Goal: Find specific page/section: Find specific page/section

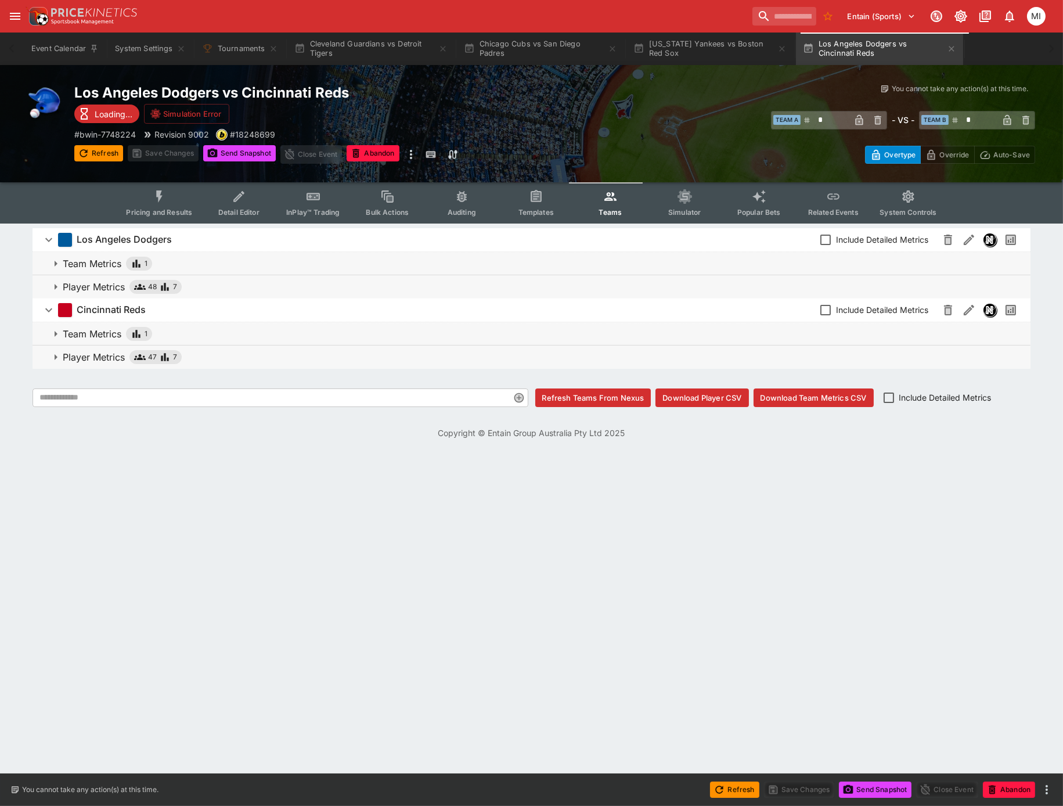
click at [155, 207] on button "Pricing and Results" at bounding box center [159, 202] width 85 height 41
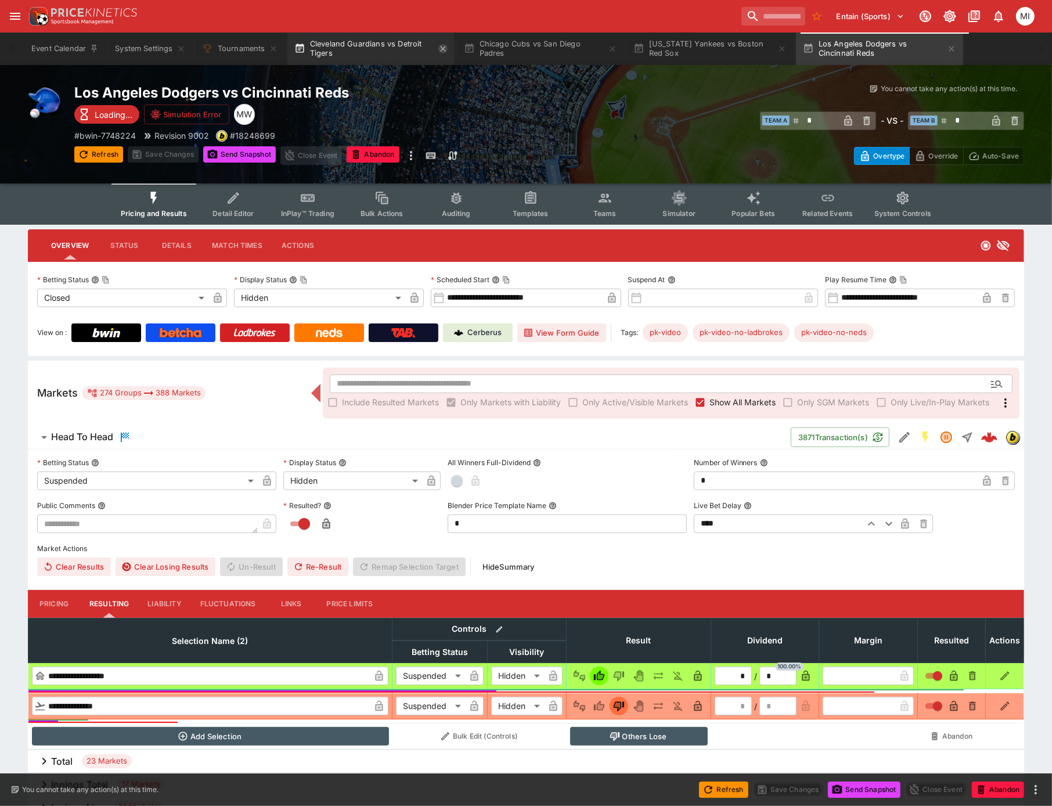
click at [444, 44] on icon "button" at bounding box center [443, 48] width 9 height 9
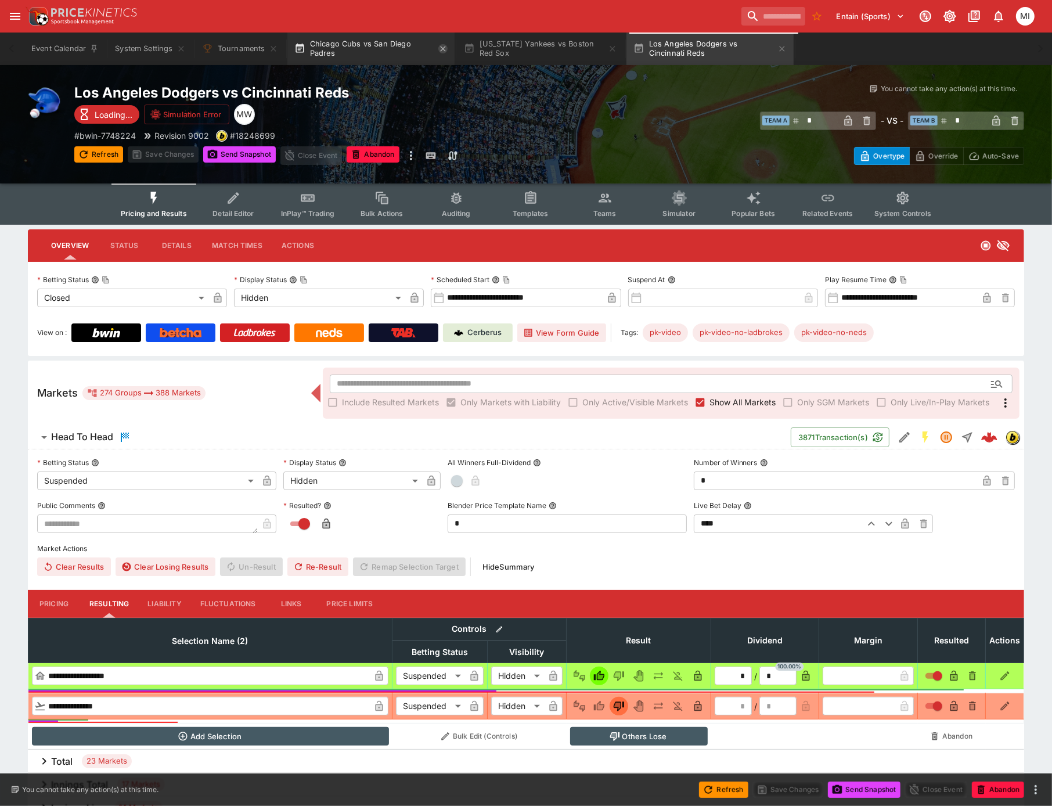
click at [444, 45] on icon "button" at bounding box center [443, 48] width 9 height 9
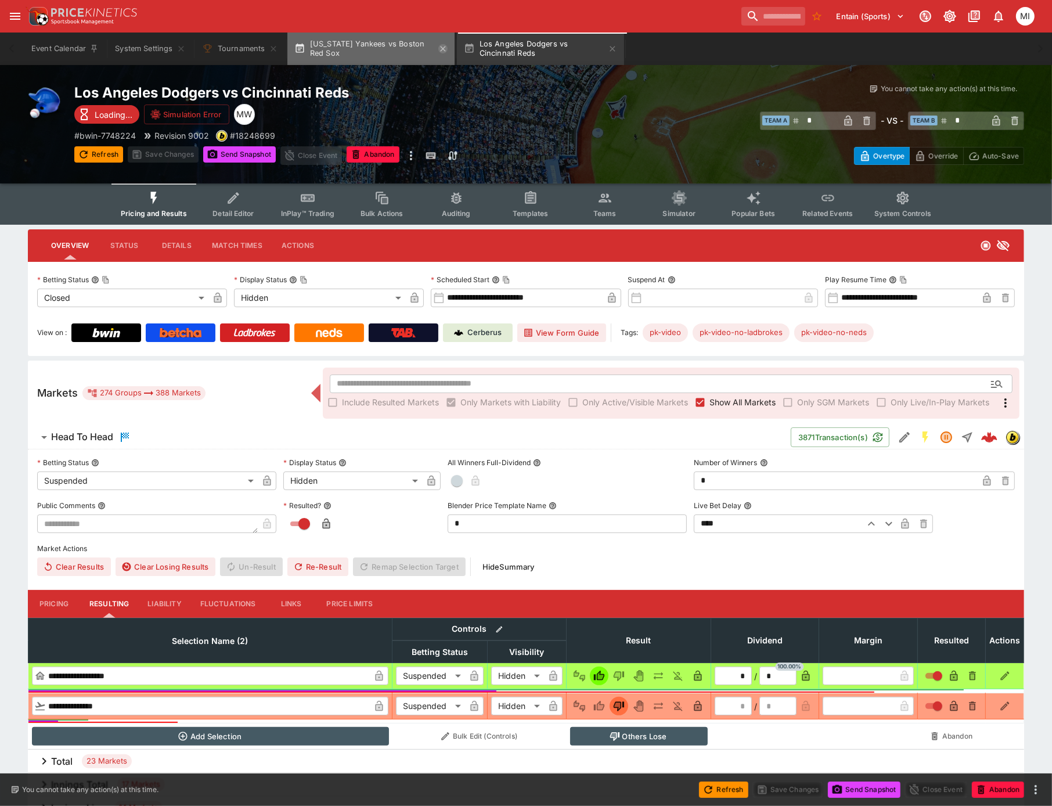
click at [444, 46] on icon "button" at bounding box center [443, 48] width 9 height 9
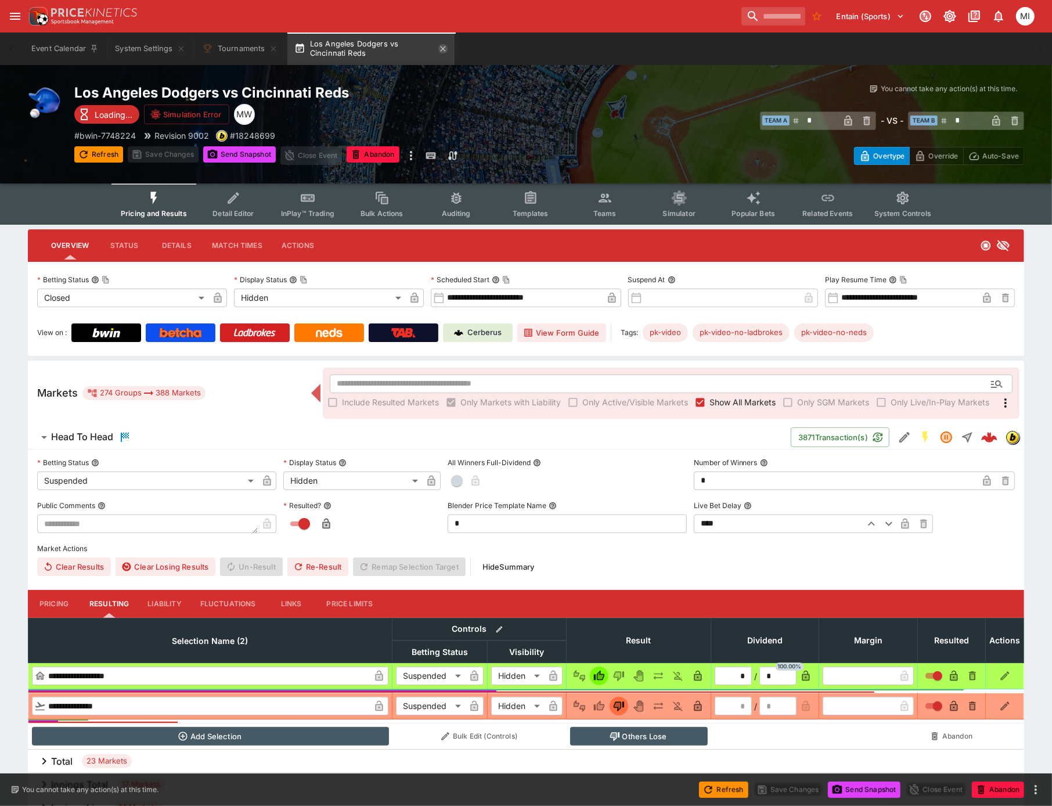
click at [444, 47] on icon "button" at bounding box center [443, 48] width 9 height 9
